Goal: Information Seeking & Learning: Learn about a topic

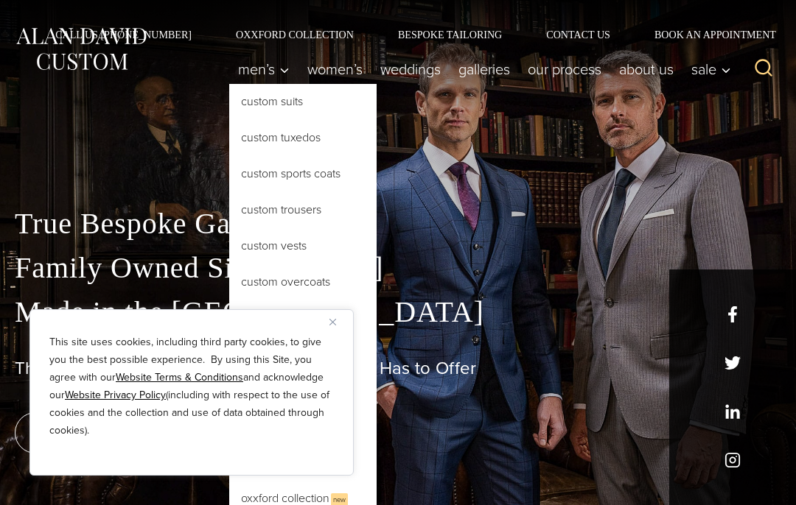
click at [289, 97] on link "Custom Suits" at bounding box center [302, 101] width 147 height 35
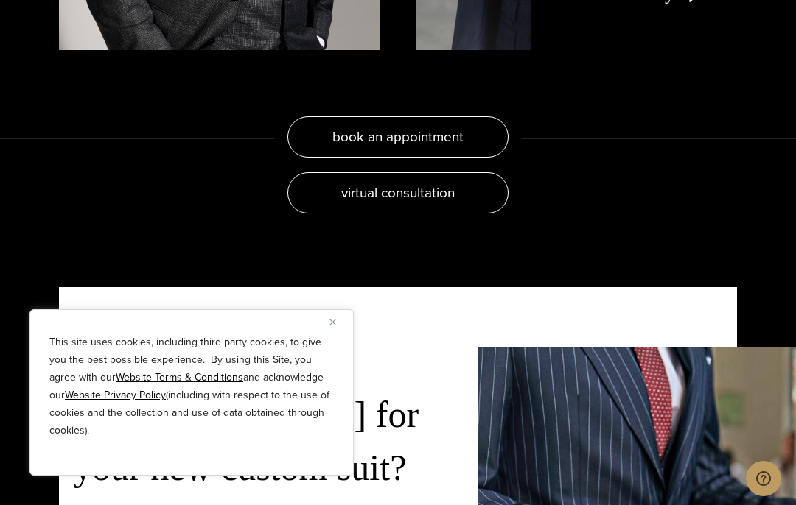
scroll to position [2582, 0]
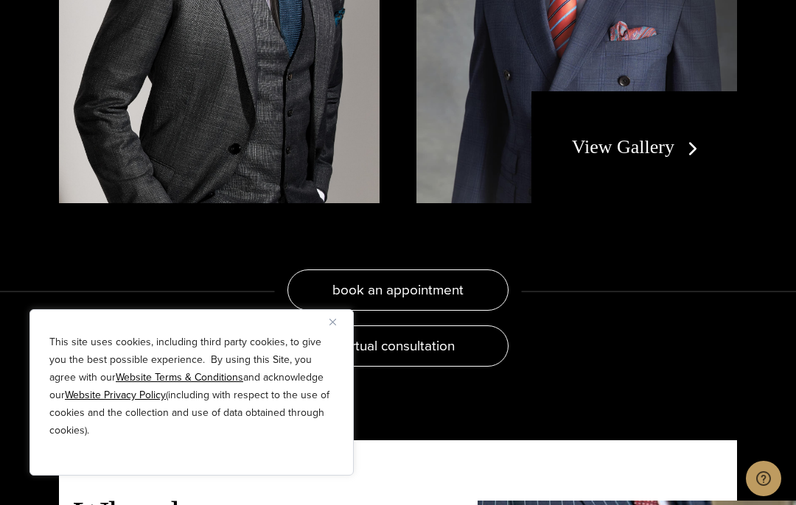
click at [684, 158] on link "View Gallery" at bounding box center [638, 146] width 132 height 21
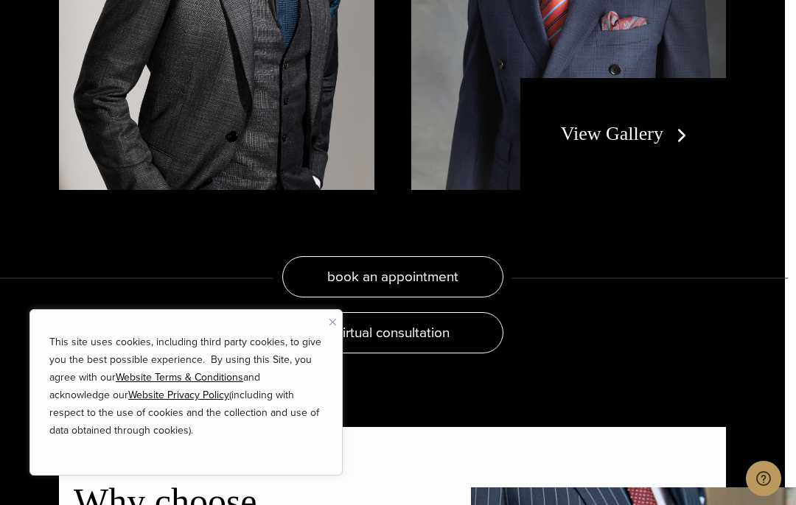
scroll to position [0, 0]
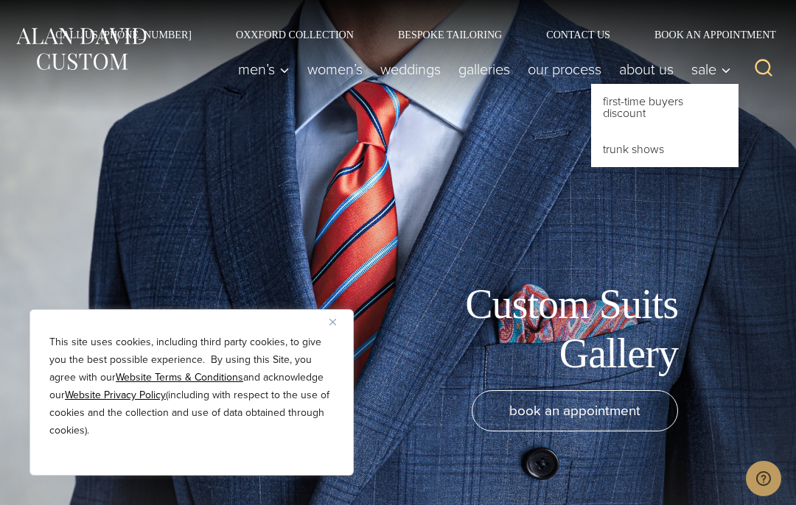
click at [665, 105] on link "First-Time Buyers Discount" at bounding box center [664, 107] width 147 height 47
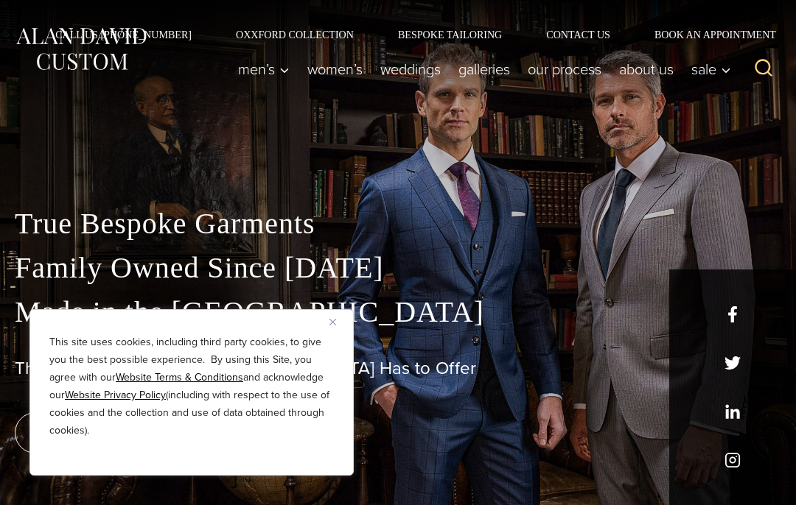
click at [349, 318] on div "This site uses cookies, including third party cookies, to give you the best pos…" at bounding box center [191, 392] width 324 height 167
click at [343, 320] on button "Close" at bounding box center [338, 322] width 18 height 18
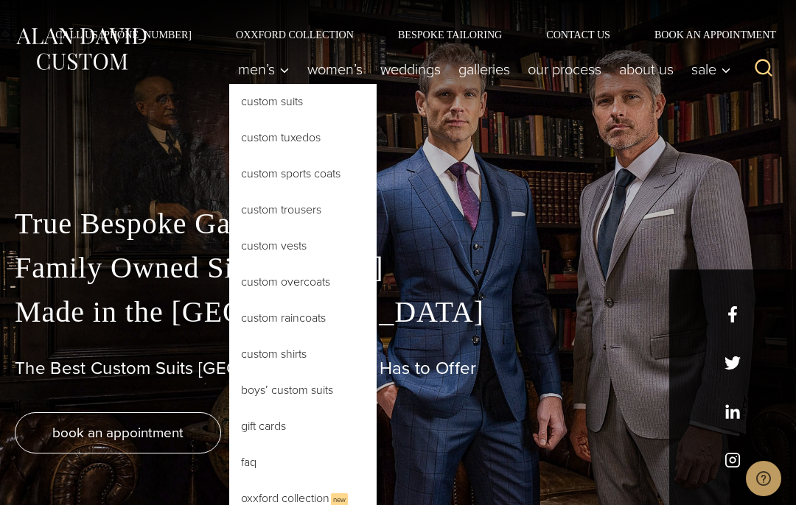
click at [243, 97] on link "Custom Suits" at bounding box center [302, 101] width 147 height 35
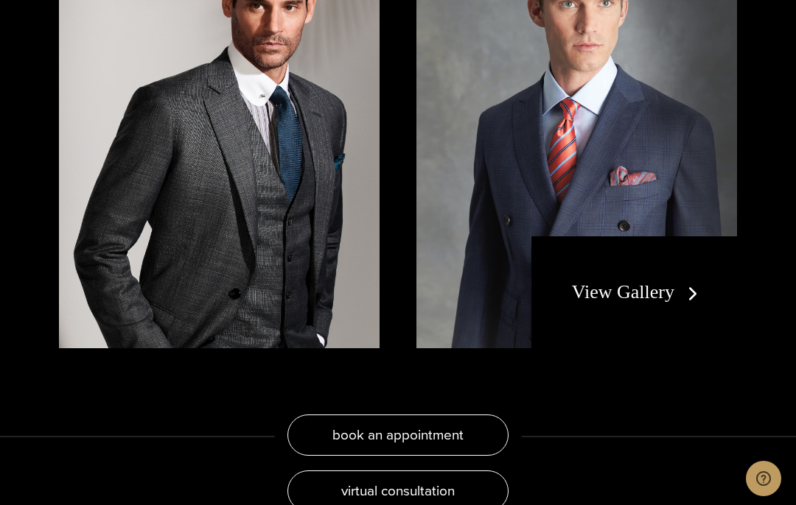
scroll to position [2443, 0]
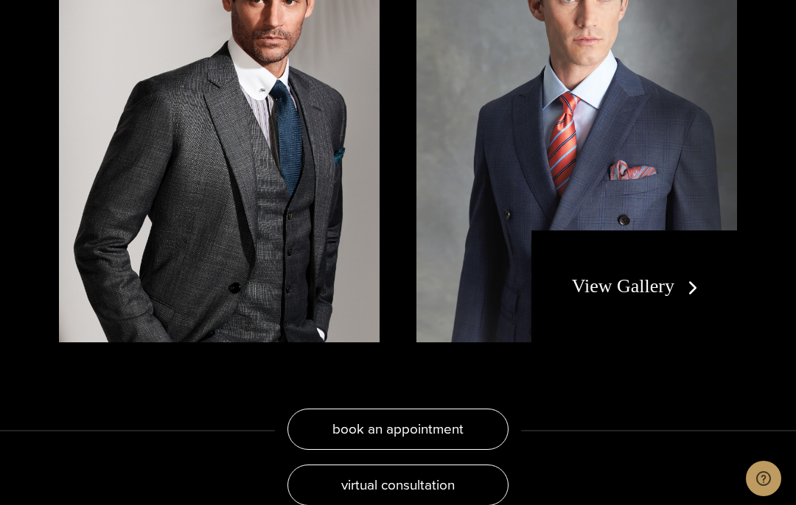
click at [697, 297] on link "View Gallery" at bounding box center [638, 286] width 132 height 21
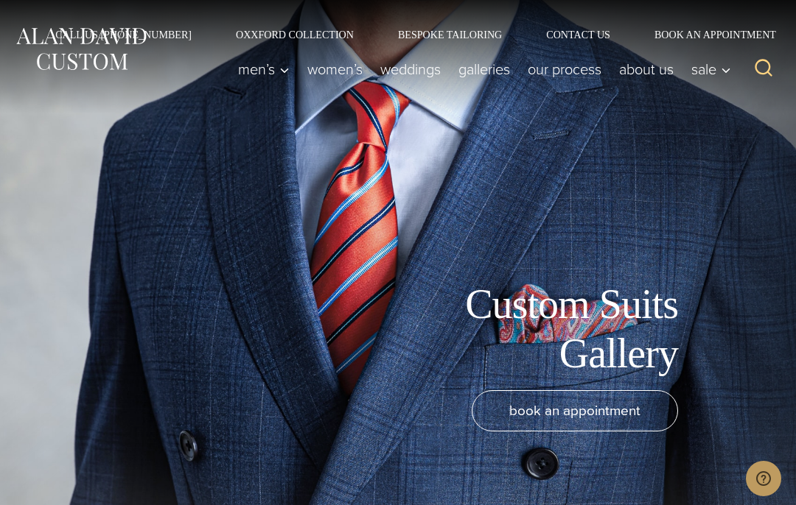
click at [491, 76] on link "Galleries" at bounding box center [483, 69] width 69 height 29
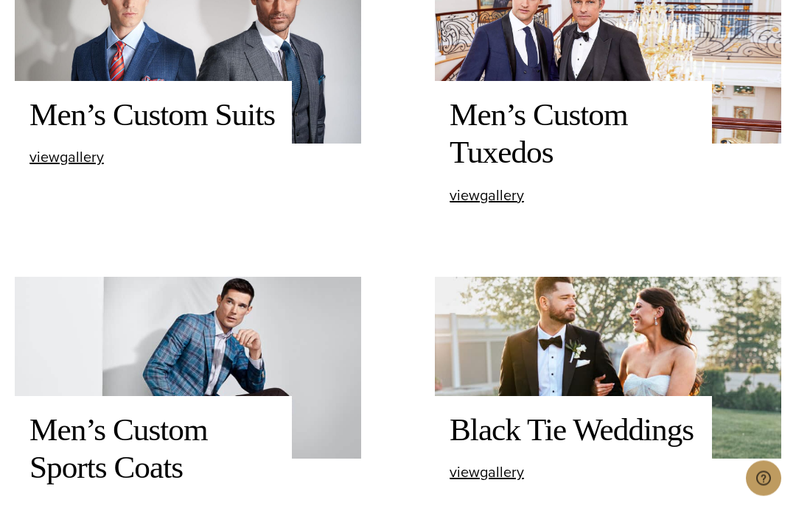
scroll to position [600, 0]
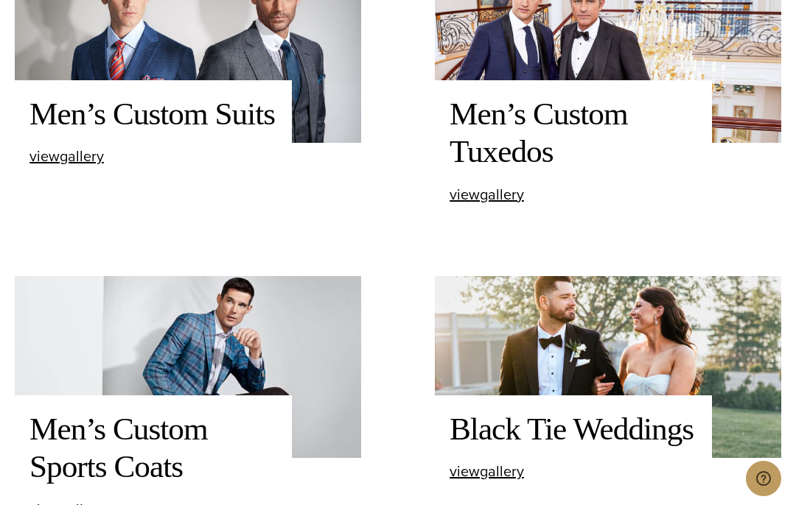
click at [63, 133] on h2 "Men’s Custom Suits" at bounding box center [153, 114] width 248 height 38
click at [53, 167] on span "view Men’s Custom Suits gallery" at bounding box center [66, 156] width 74 height 22
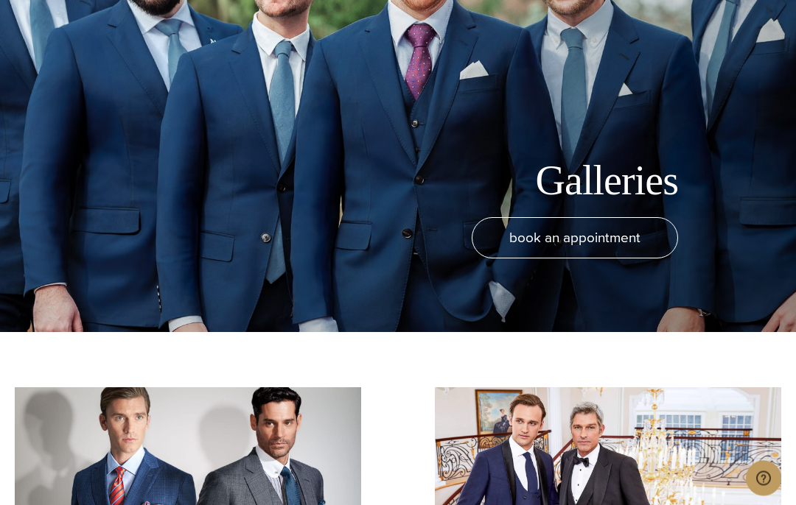
scroll to position [0, 0]
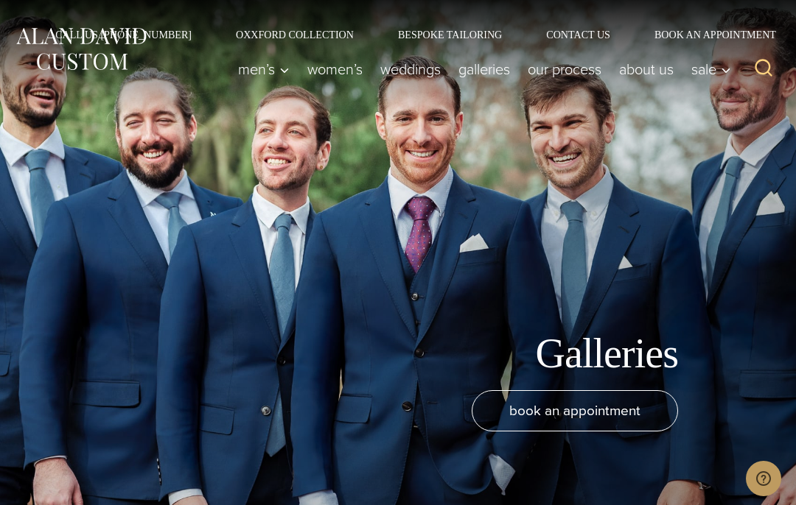
click at [552, 74] on link "Our Process" at bounding box center [564, 69] width 91 height 29
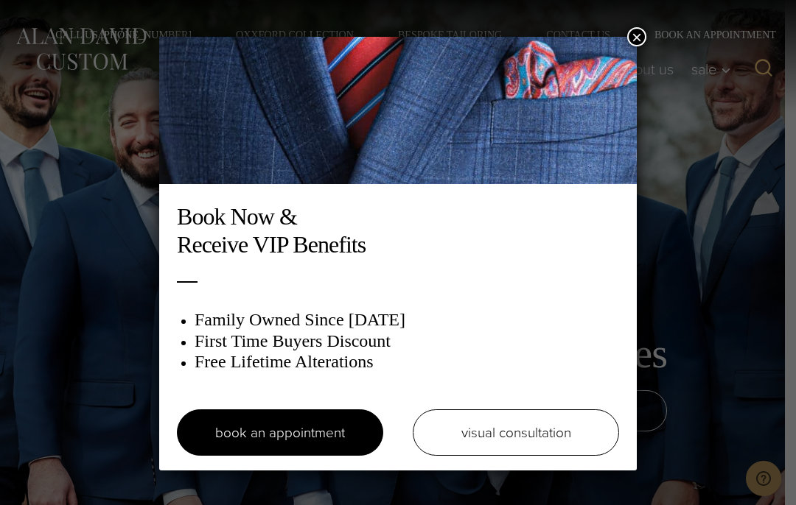
click at [642, 41] on button "×" at bounding box center [636, 36] width 19 height 19
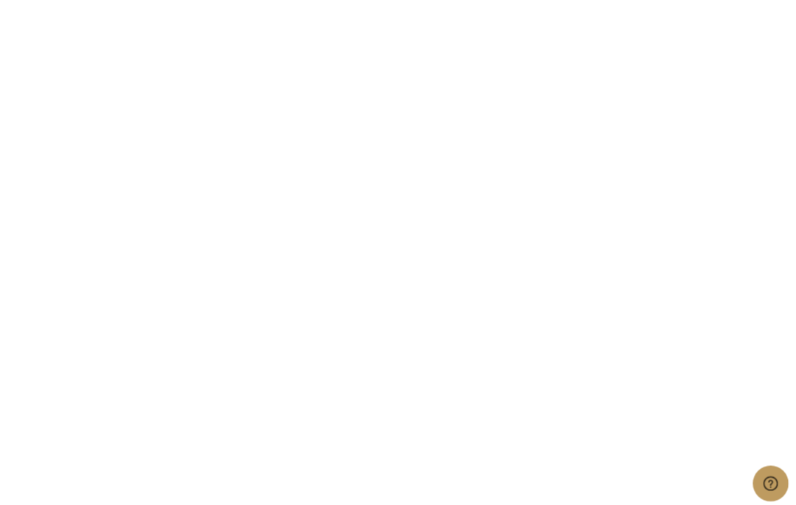
scroll to position [3534, 0]
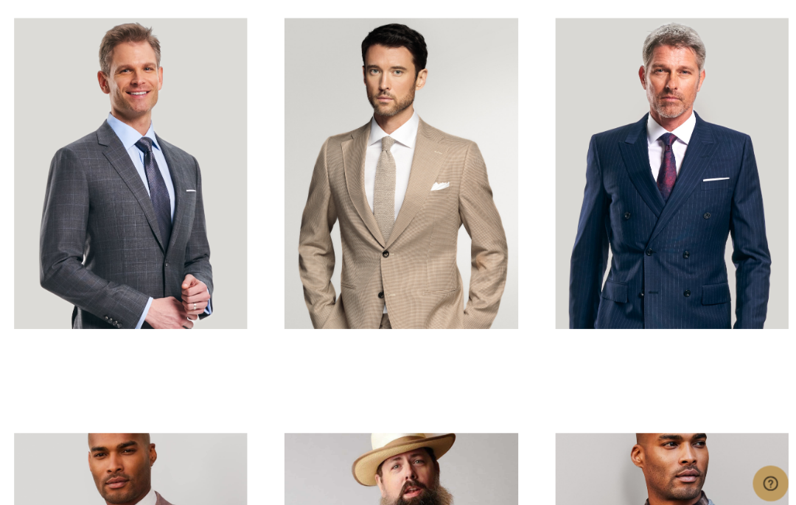
click at [243, 136] on link at bounding box center [130, 172] width 231 height 308
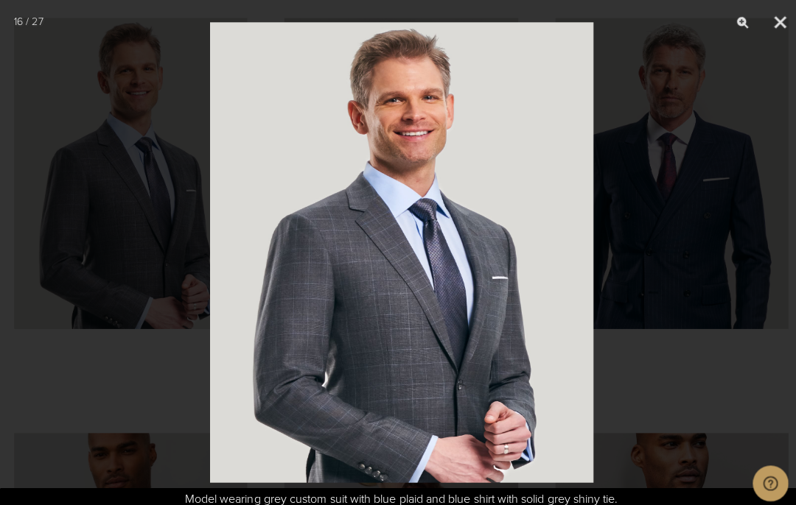
click at [122, 155] on div at bounding box center [398, 252] width 796 height 505
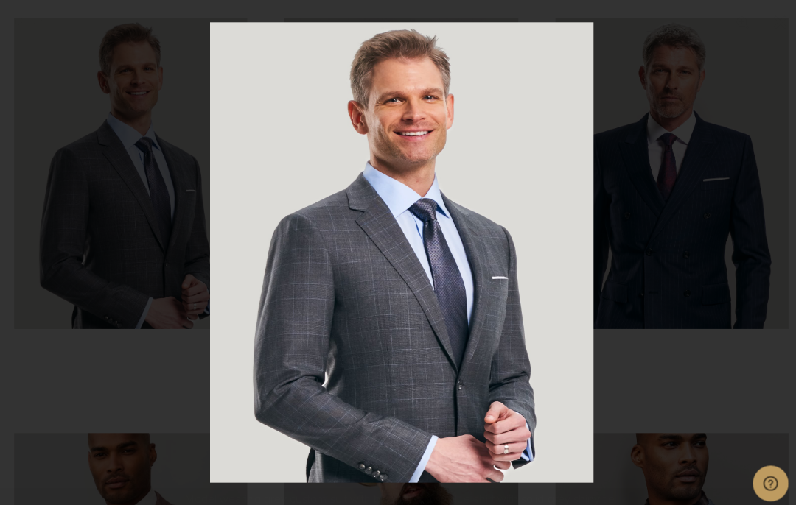
click at [768, 150] on div at bounding box center [398, 252] width 796 height 505
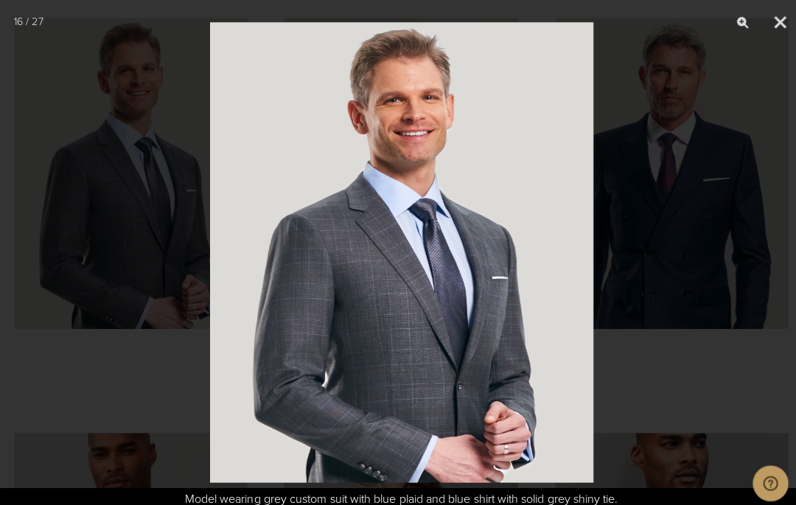
click at [782, 21] on button "Close" at bounding box center [772, 22] width 37 height 44
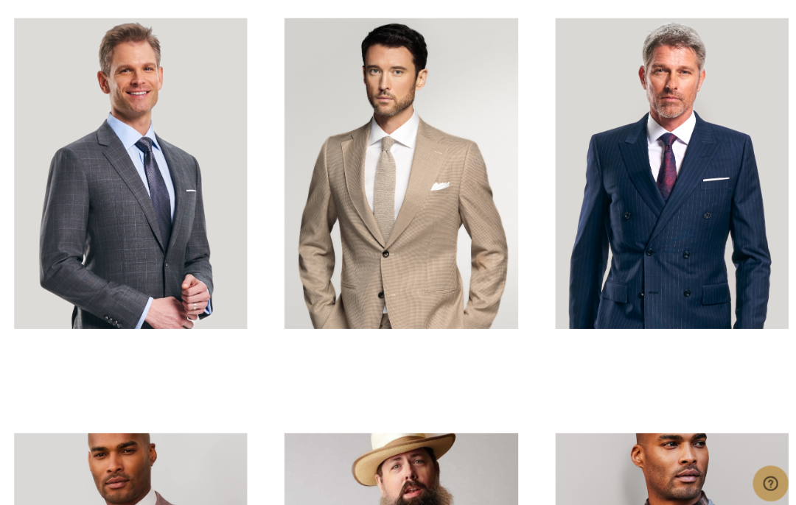
click at [477, 271] on link at bounding box center [397, 172] width 231 height 308
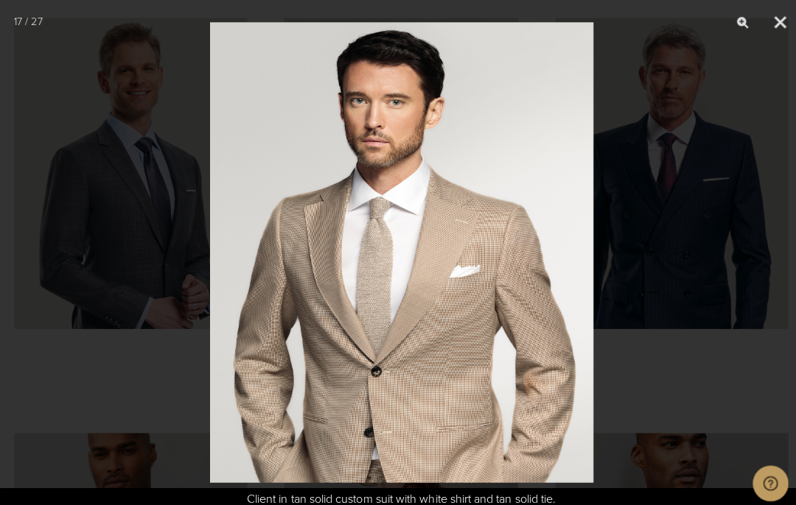
click at [777, 24] on button "Close" at bounding box center [772, 22] width 37 height 44
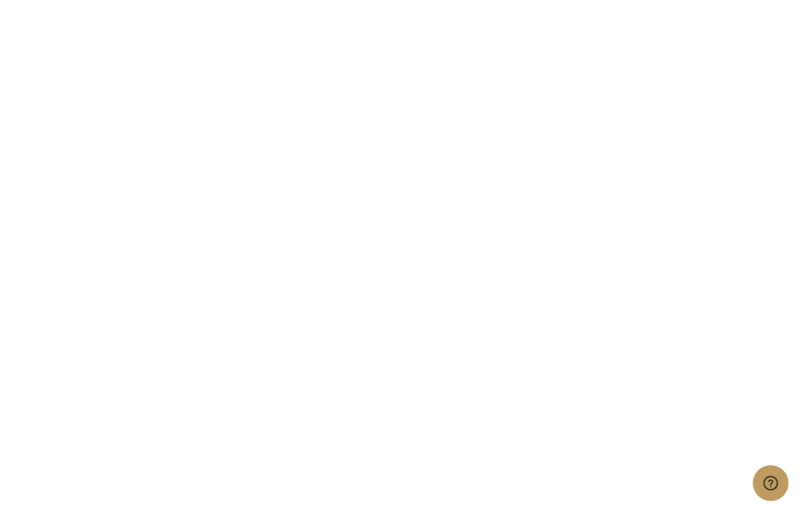
scroll to position [4777, 0]
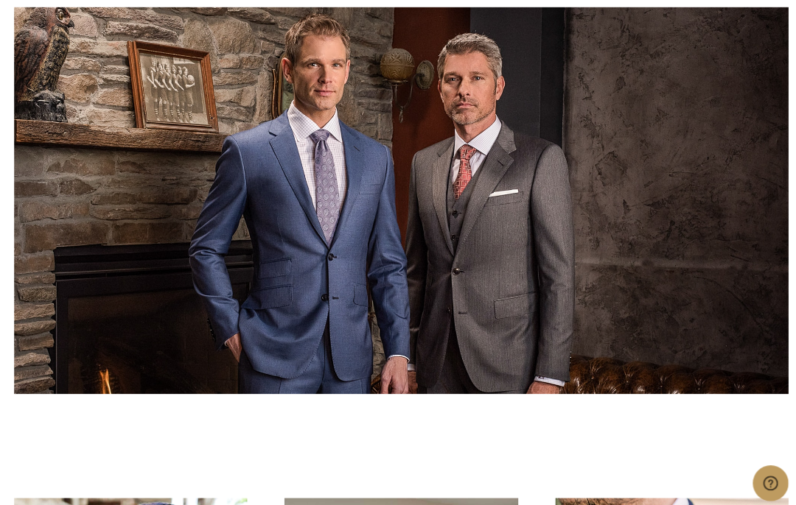
click at [427, 316] on link at bounding box center [398, 198] width 766 height 383
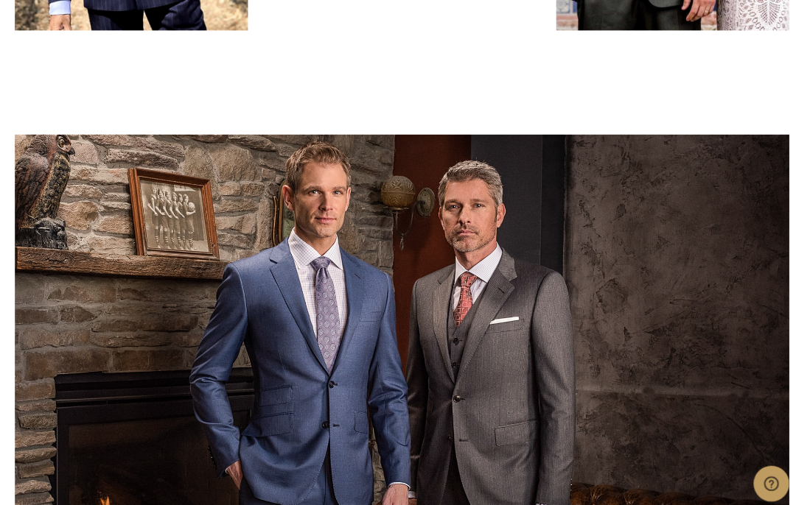
scroll to position [0, 0]
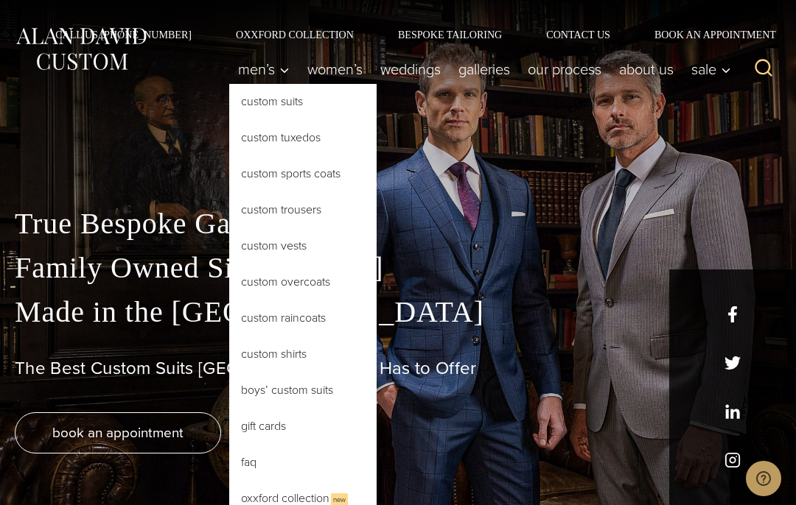
click at [301, 362] on link "Custom Shirts" at bounding box center [302, 354] width 147 height 35
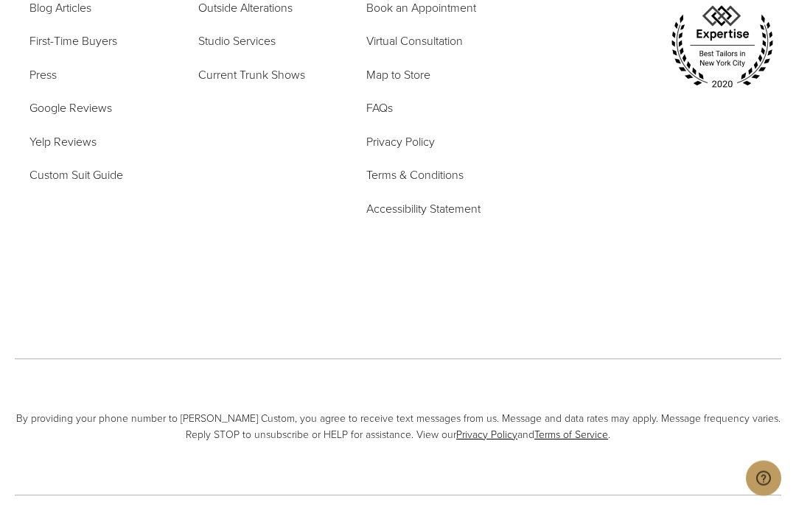
scroll to position [8335, 0]
click at [71, 49] on span "First-Time Buyers" at bounding box center [73, 40] width 88 height 17
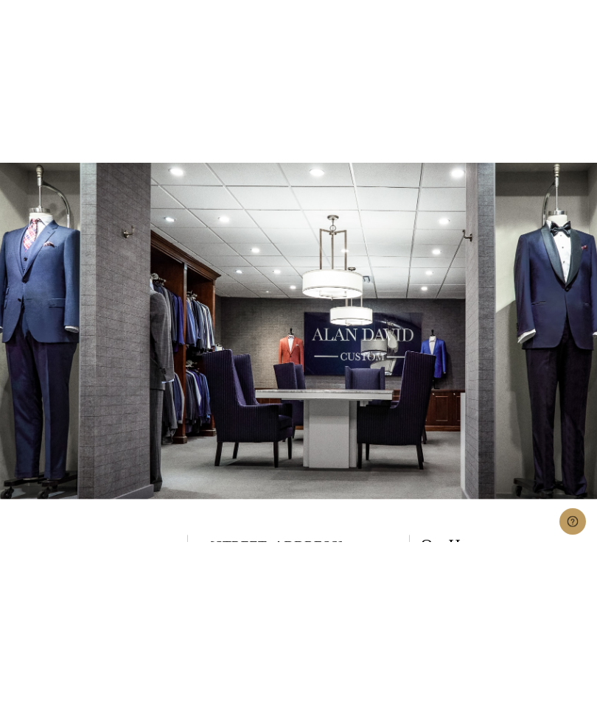
scroll to position [2515, 0]
